Goal: Navigation & Orientation: Find specific page/section

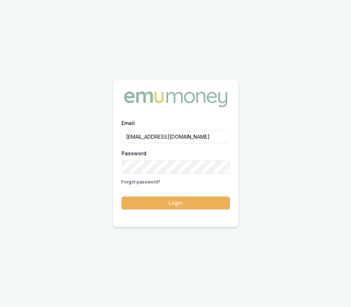
click at [173, 200] on button "Login" at bounding box center [175, 202] width 108 height 13
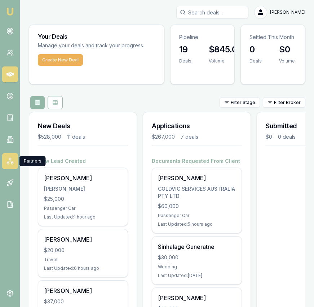
click at [12, 162] on icon at bounding box center [10, 161] width 4 height 1
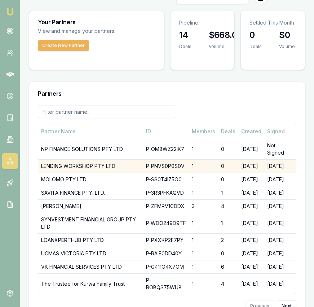
scroll to position [18, 0]
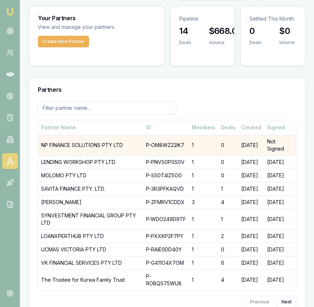
click at [114, 148] on td "NP FINANCE SOLUTIONS PTY LTD" at bounding box center [90, 145] width 105 height 21
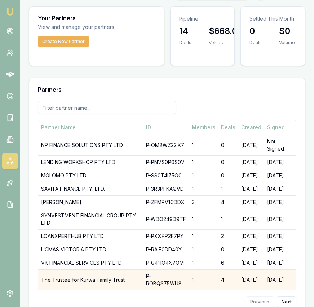
scroll to position [19, 0]
